Goal: Information Seeking & Learning: Learn about a topic

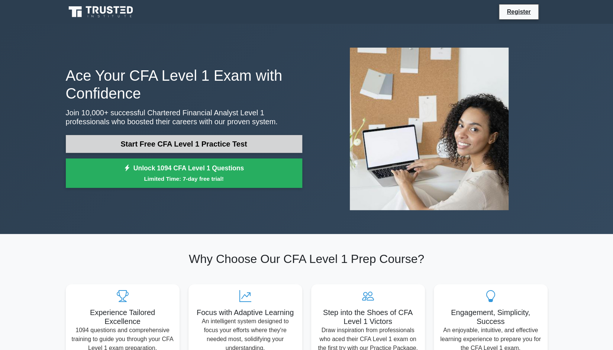
click at [216, 145] on link "Start Free CFA Level 1 Practice Test" at bounding box center [184, 144] width 237 height 18
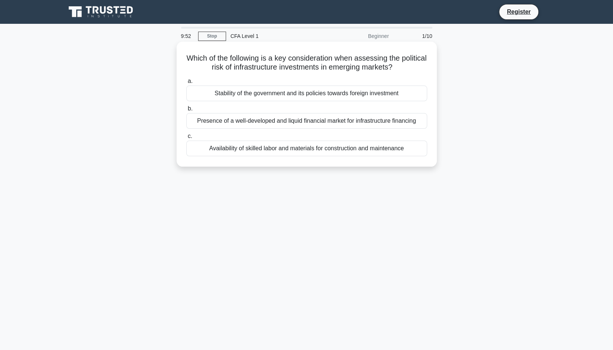
click at [280, 90] on div "Stability of the government and its policies towards foreign investment" at bounding box center [306, 94] width 241 height 16
click at [186, 84] on input "a. Stability of the government and its policies towards foreign investment" at bounding box center [186, 81] width 0 height 5
